Goal: Task Accomplishment & Management: Complete application form

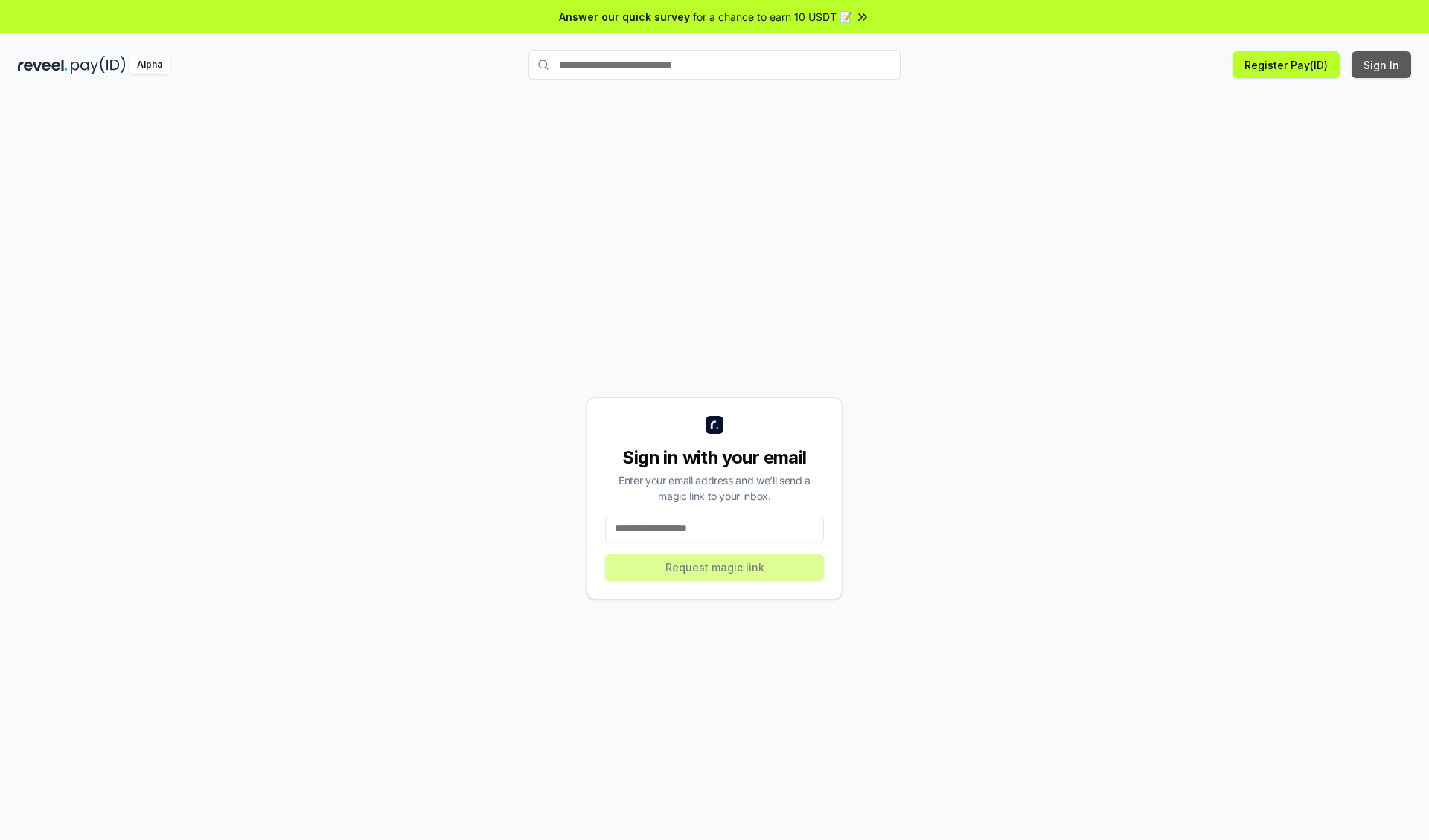
click at [1382, 65] on button "Sign In" at bounding box center [1382, 65] width 60 height 27
type input "**********"
click at [714, 567] on button "Request magic link" at bounding box center [714, 567] width 219 height 27
